Goal: Task Accomplishment & Management: Use online tool/utility

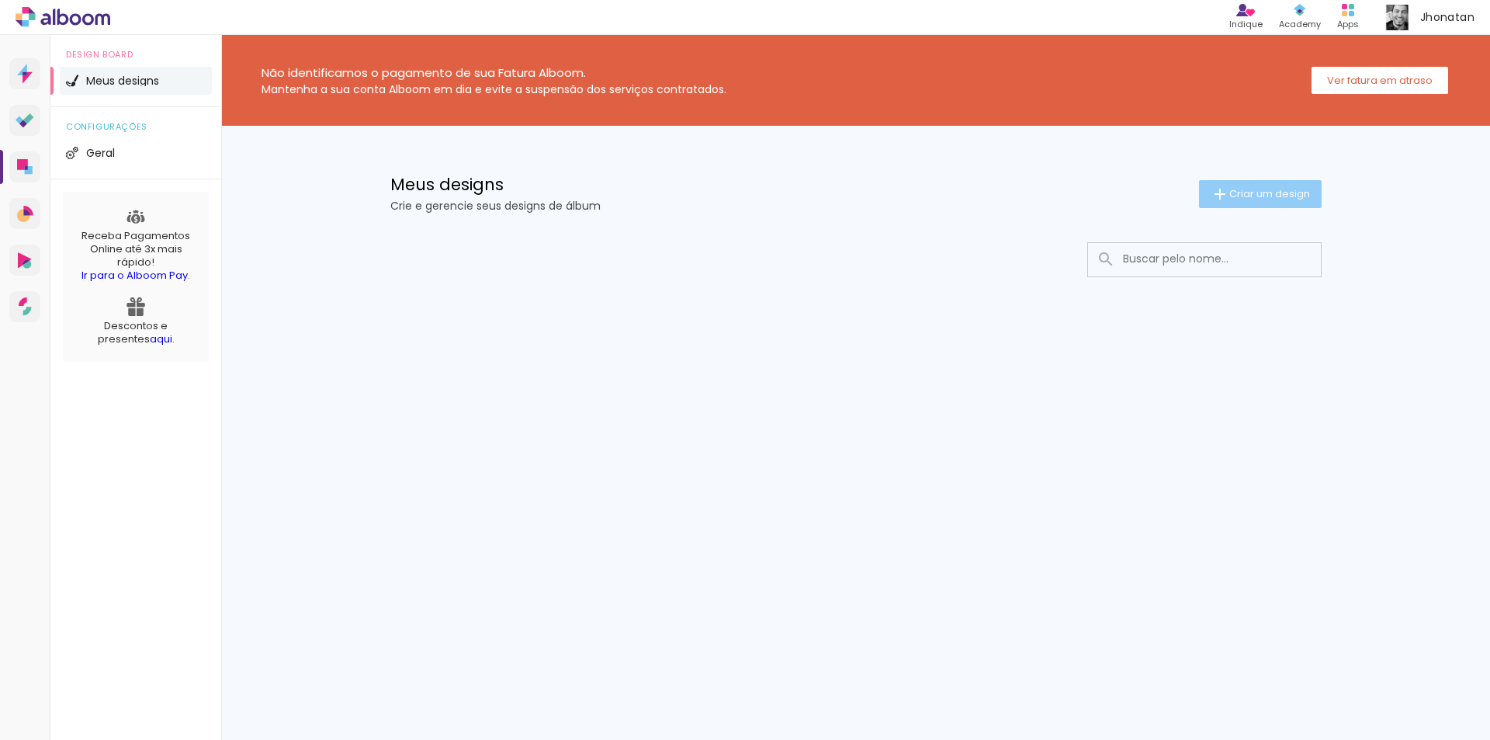
click at [1283, 189] on span "Criar um design" at bounding box center [1269, 194] width 81 height 10
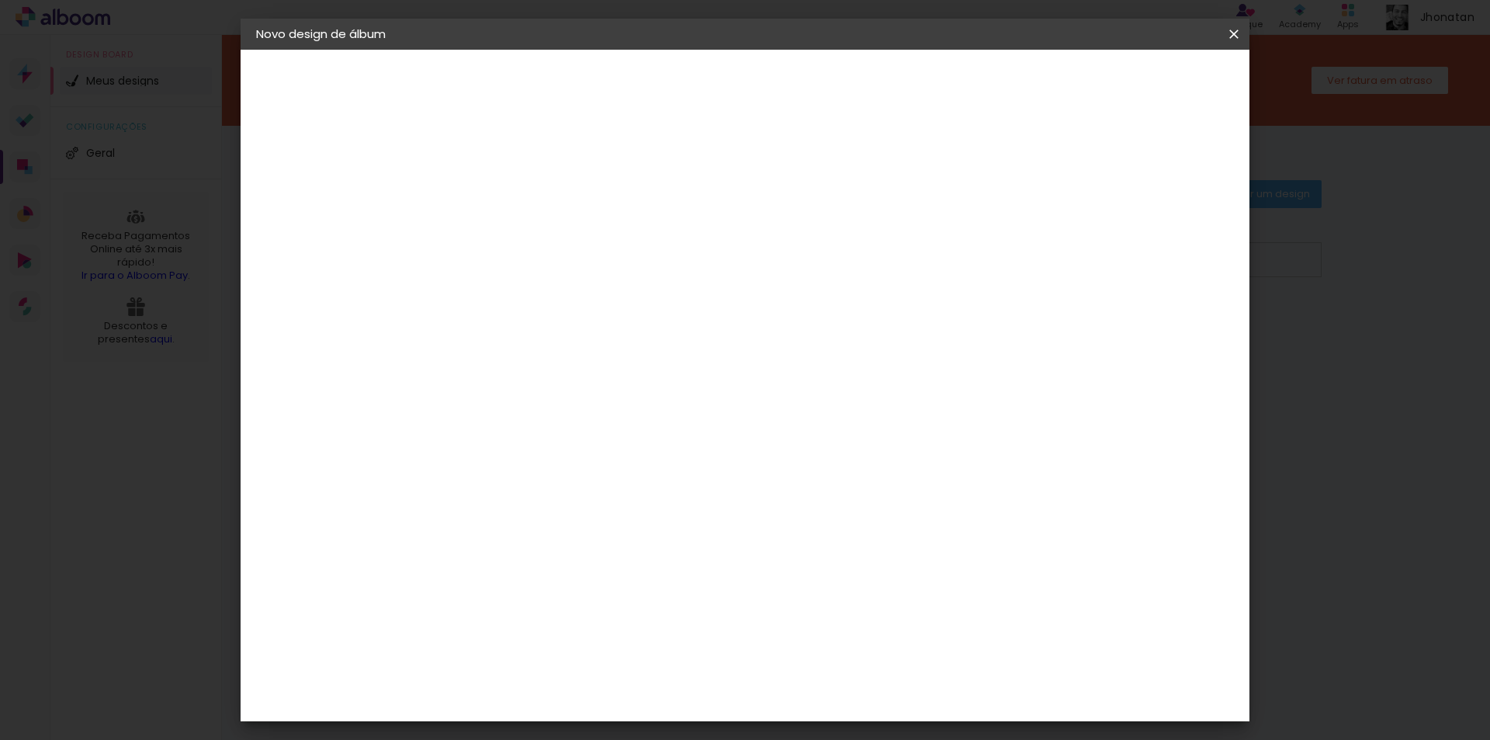
click at [510, 207] on input at bounding box center [510, 208] width 0 height 24
type input "CASAMENTO [PERSON_NAME] E [PERSON_NAME]"
type paper-input "CASAMENTO [PERSON_NAME] E [PERSON_NAME]"
click at [0, 0] on slot "Avançar" at bounding box center [0, 0] width 0 height 0
click at [597, 300] on input at bounding box center [534, 295] width 126 height 19
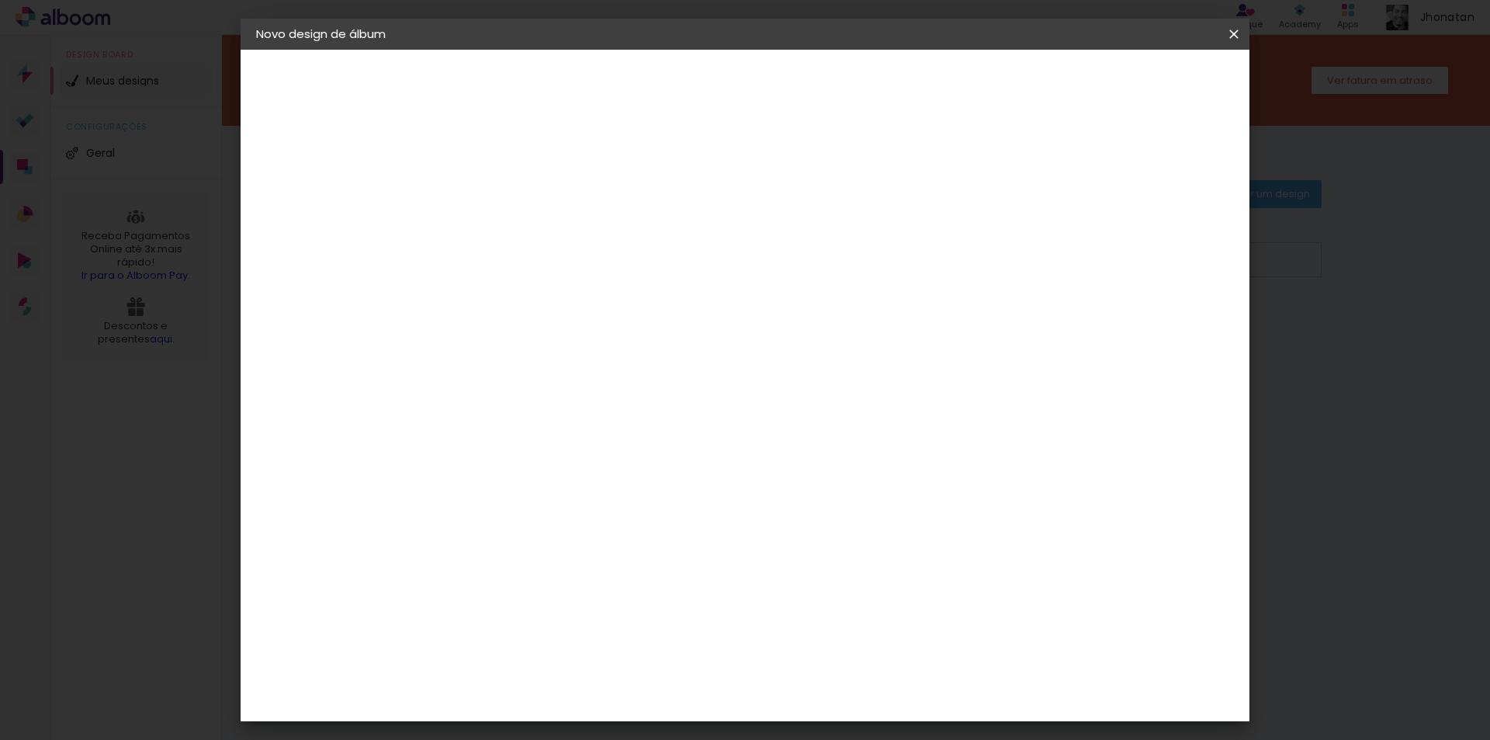
type input "VIA COLOR"
type paper-input "VIA COLOR"
click at [0, 0] on slot "Tamanho Livre" at bounding box center [0, 0] width 0 height 0
click at [597, 306] on div at bounding box center [534, 306] width 126 height 2
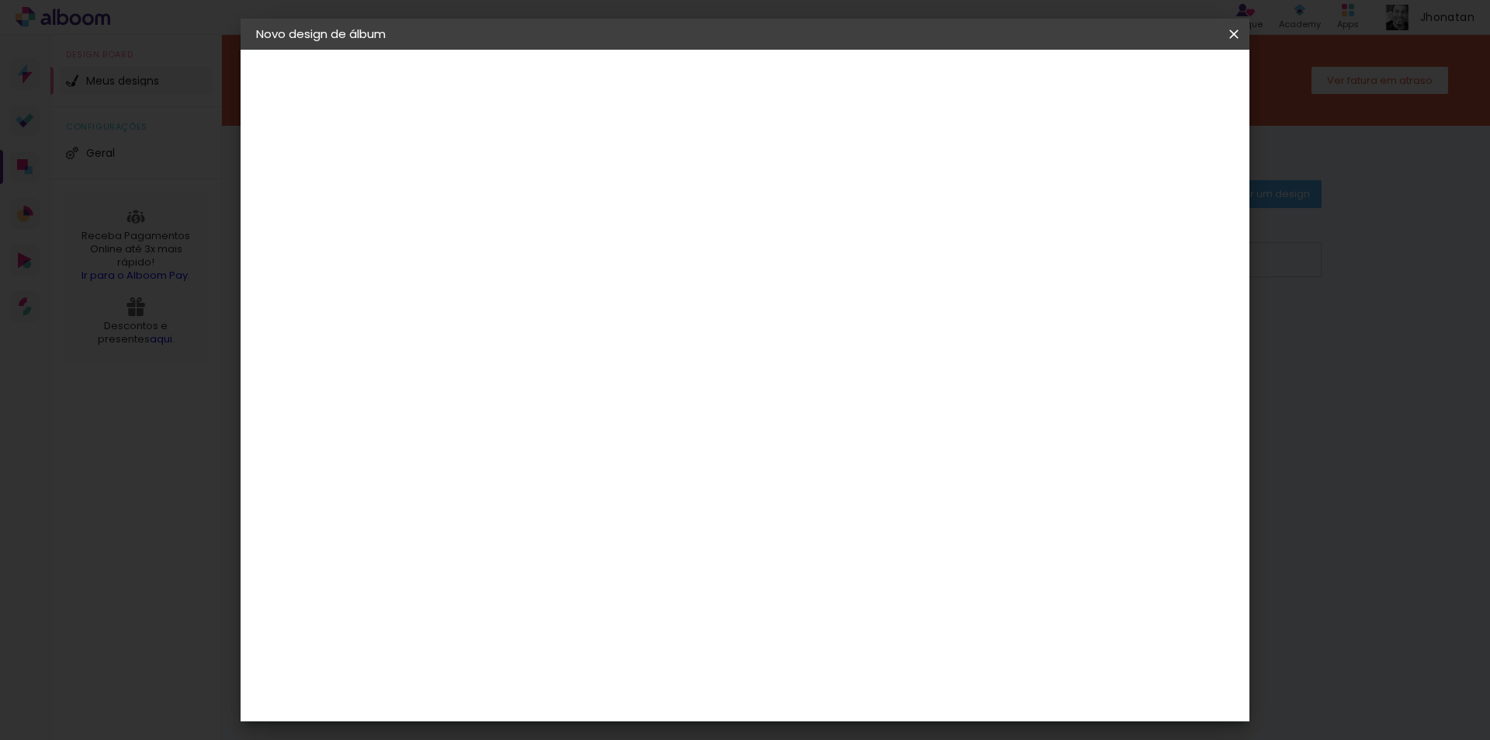
click at [597, 306] on div at bounding box center [534, 306] width 126 height 2
click at [584, 245] on input "[GEOGRAPHIC_DATA]" at bounding box center [527, 247] width 113 height 19
click at [0, 0] on slot "[GEOGRAPHIC_DATA]" at bounding box center [0, 0] width 0 height 0
click at [597, 303] on input "VIA COLOR" at bounding box center [534, 295] width 126 height 19
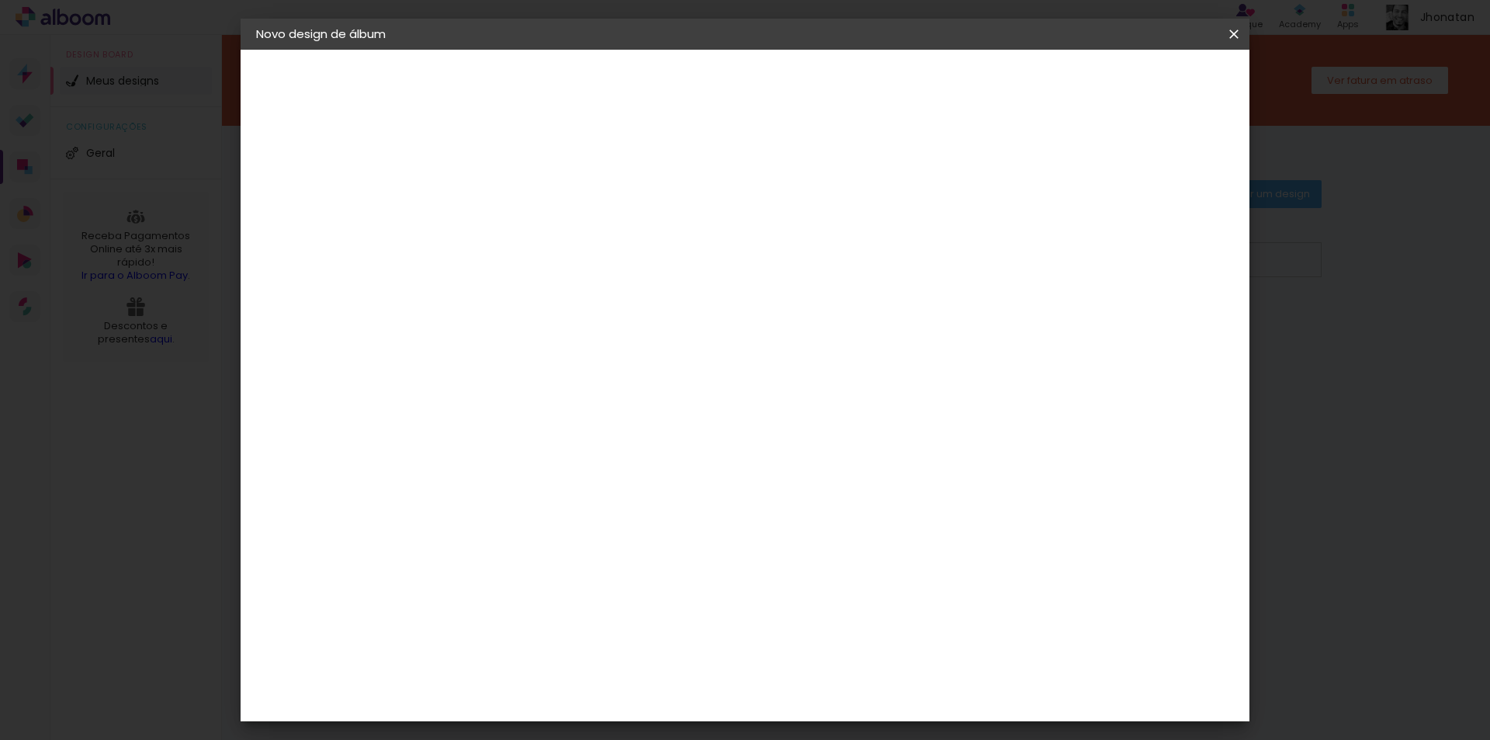
type input "V"
type input "VIACOLOR"
type paper-input "VIACOLOR"
click at [1239, 36] on iron-icon at bounding box center [1234, 34] width 19 height 16
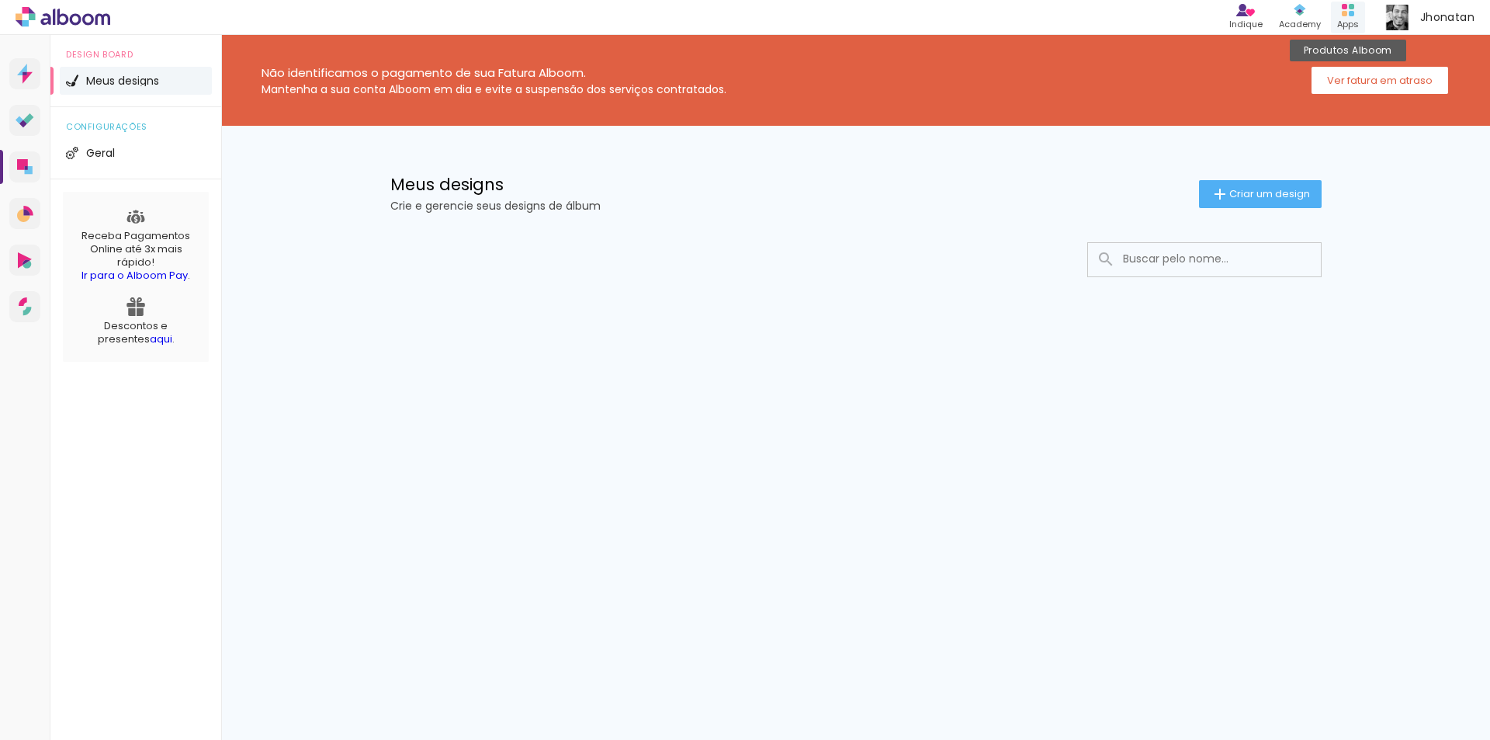
click at [1350, 26] on div "Apps" at bounding box center [1348, 24] width 22 height 13
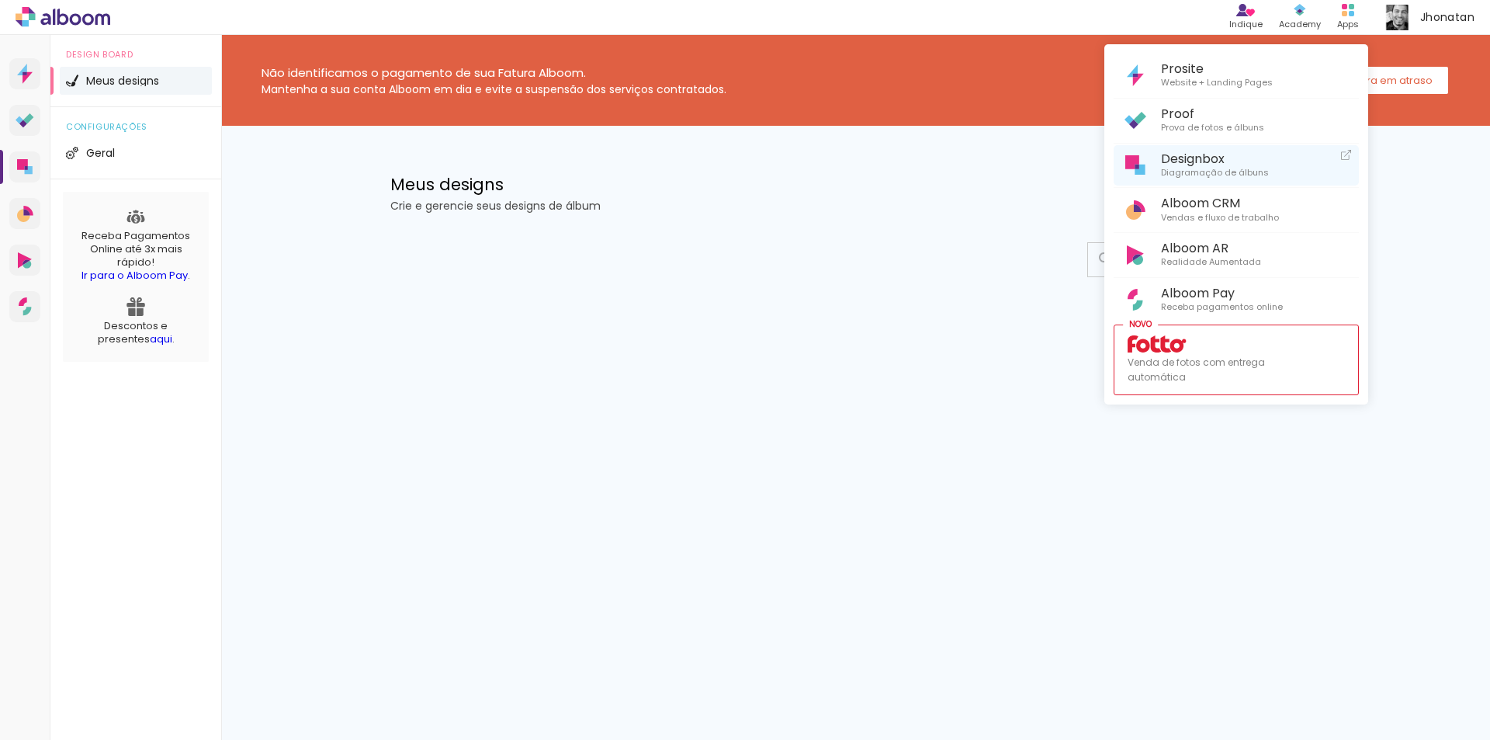
click at [1242, 159] on span "Designbox" at bounding box center [1215, 158] width 108 height 15
